Goal: Task Accomplishment & Management: Complete application form

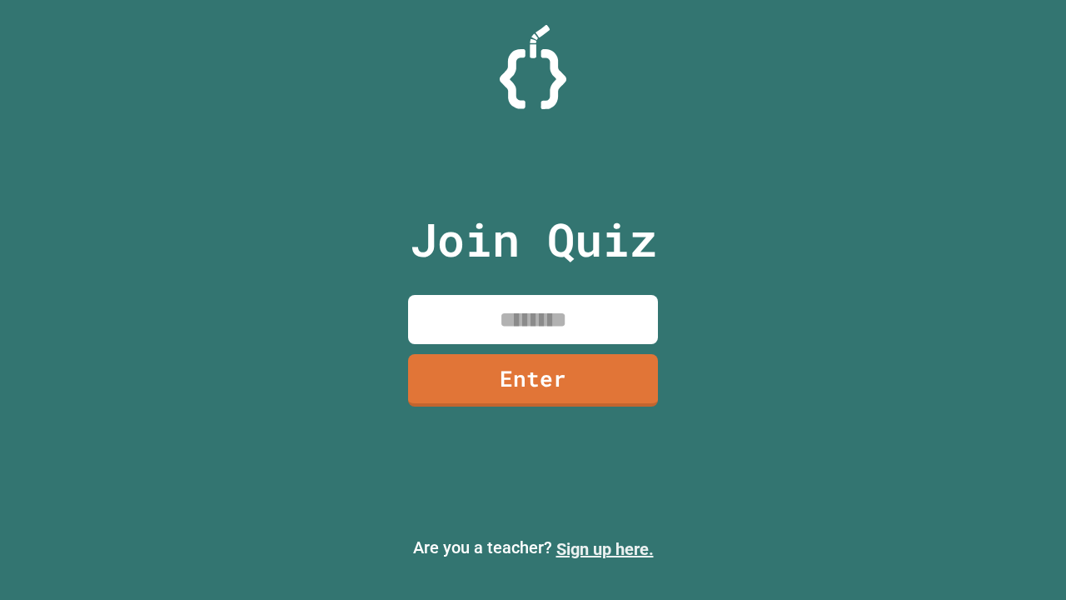
click at [605, 549] on link "Sign up here." at bounding box center [604, 549] width 97 height 20
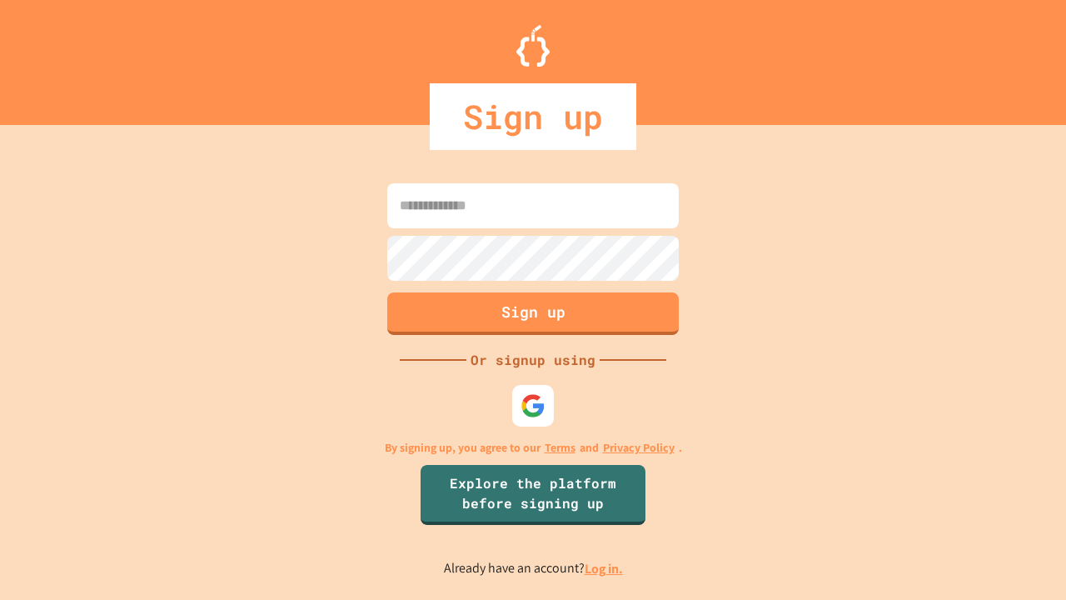
click at [605, 568] on link "Log in." at bounding box center [604, 568] width 38 height 17
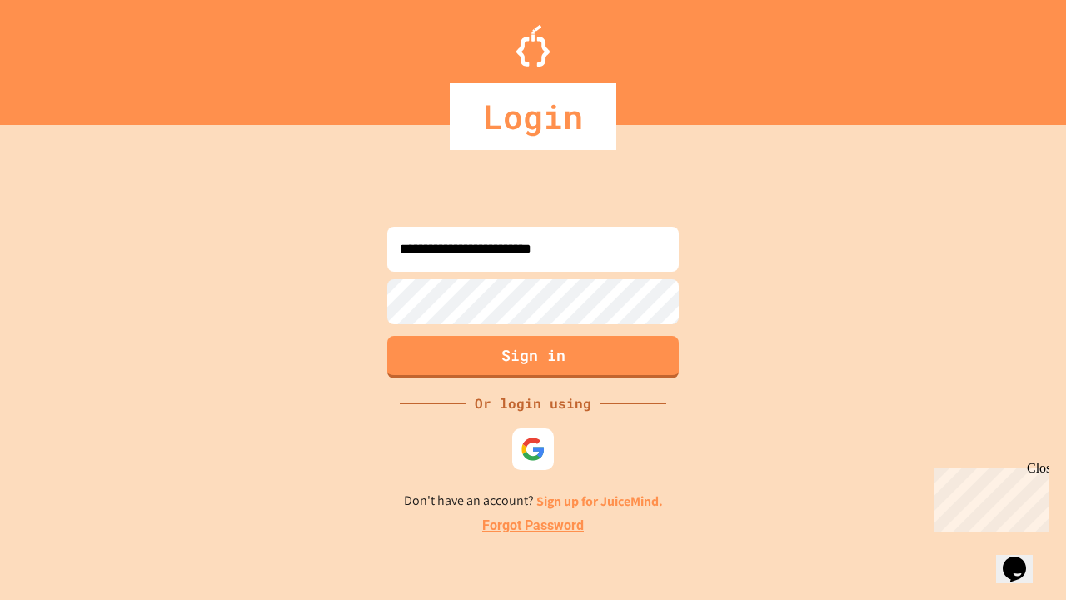
type input "**********"
